Goal: Task Accomplishment & Management: Manage account settings

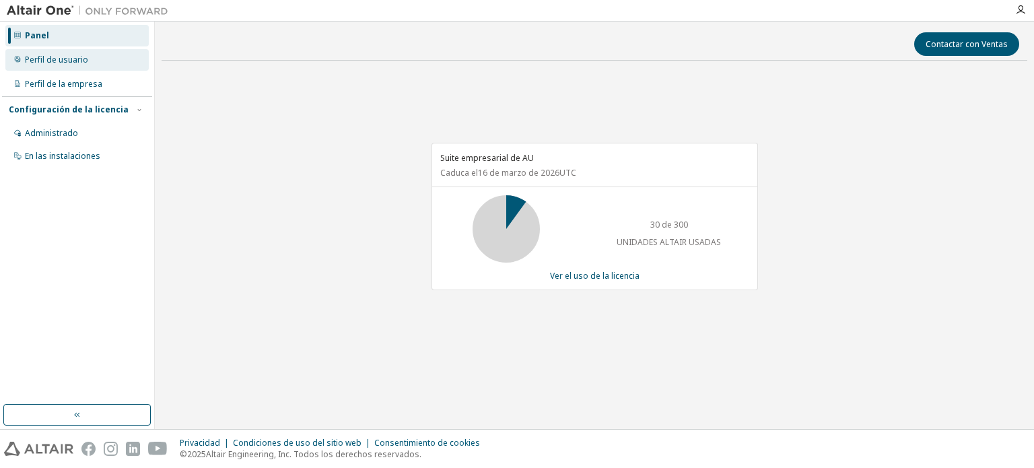
click at [82, 65] on div "Perfil de usuario" at bounding box center [76, 60] width 143 height 22
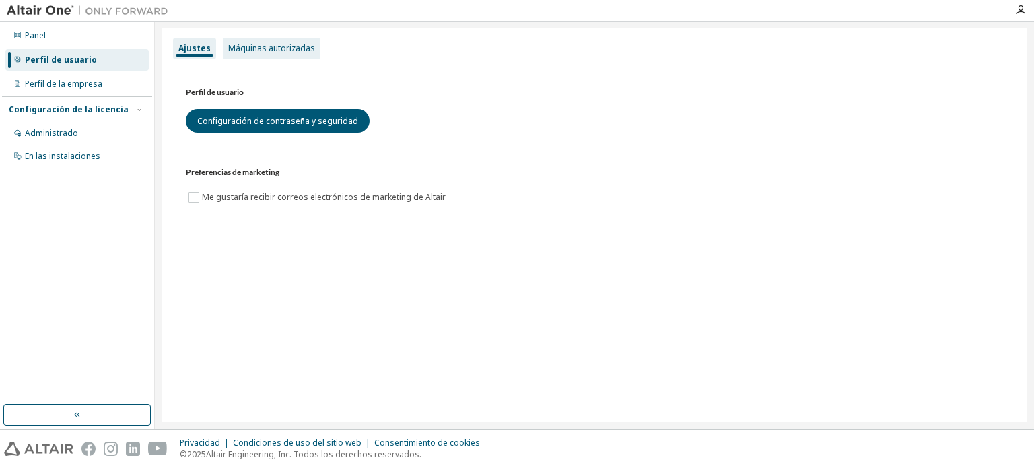
click at [279, 42] on div "Máquinas autorizadas" at bounding box center [272, 49] width 98 height 22
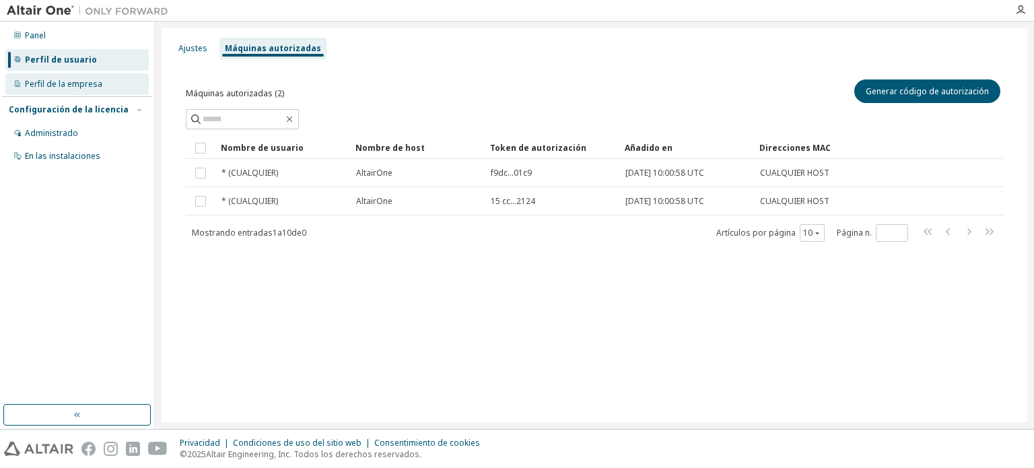
click at [77, 84] on font "Perfil de la empresa" at bounding box center [63, 83] width 77 height 11
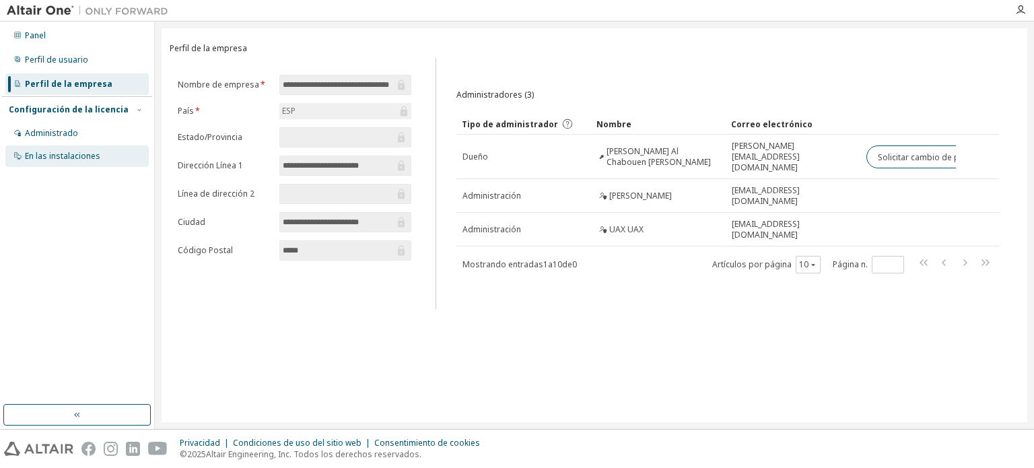
click at [30, 145] on div "En las instalaciones" at bounding box center [76, 156] width 143 height 22
